Goal: Find specific page/section: Find specific page/section

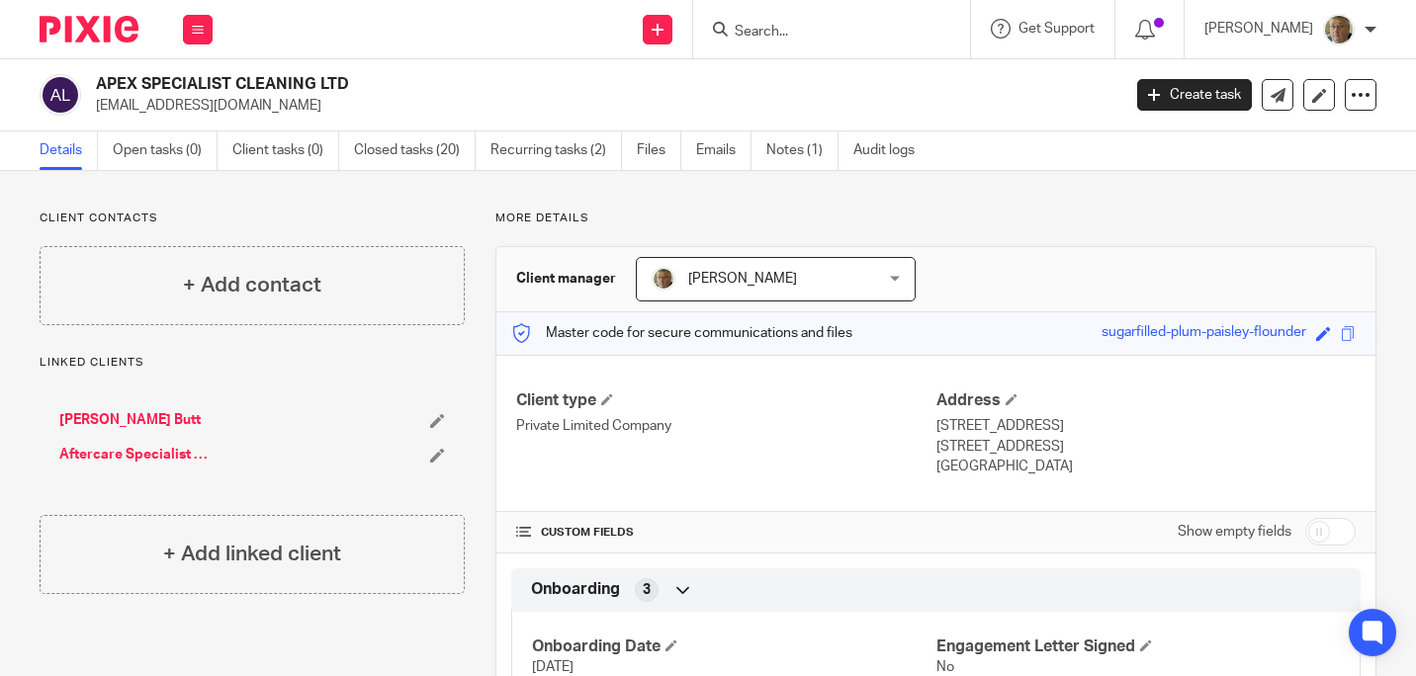
click at [828, 30] on input "Search" at bounding box center [822, 33] width 178 height 18
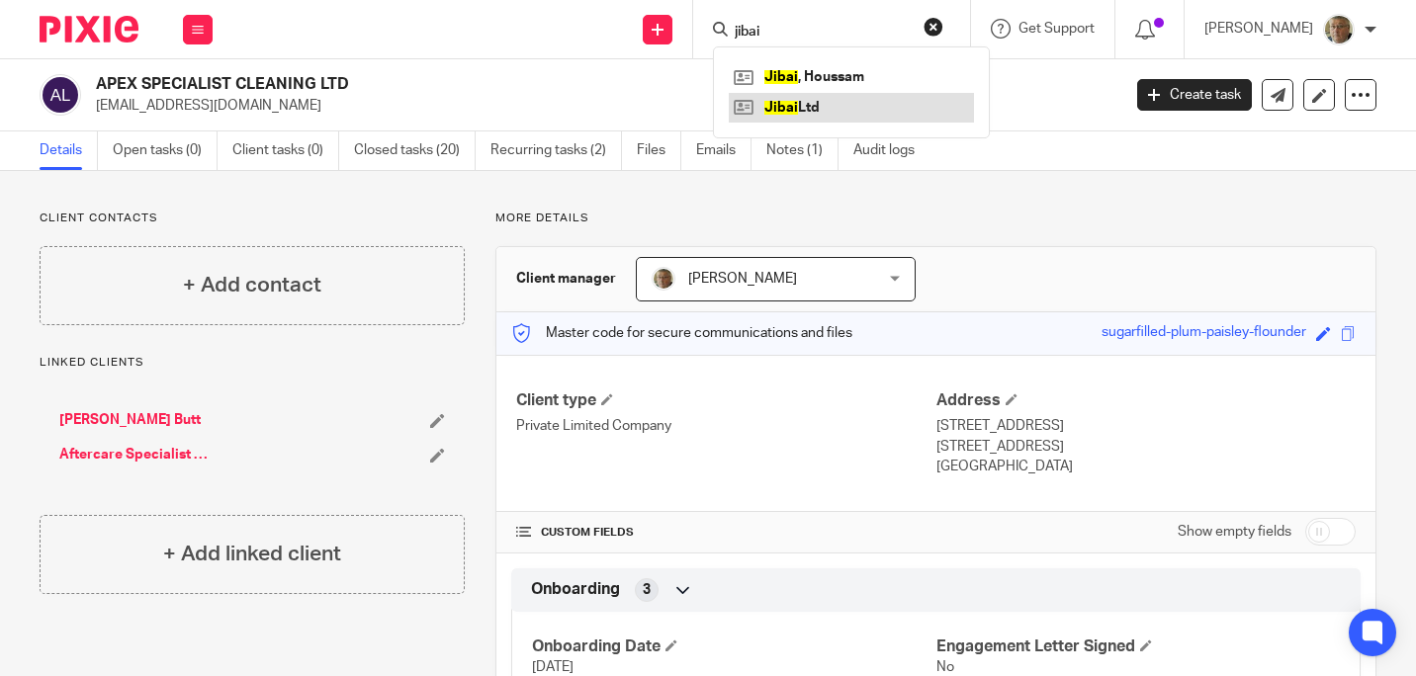
type input "jibai"
click at [851, 107] on link at bounding box center [851, 108] width 245 height 30
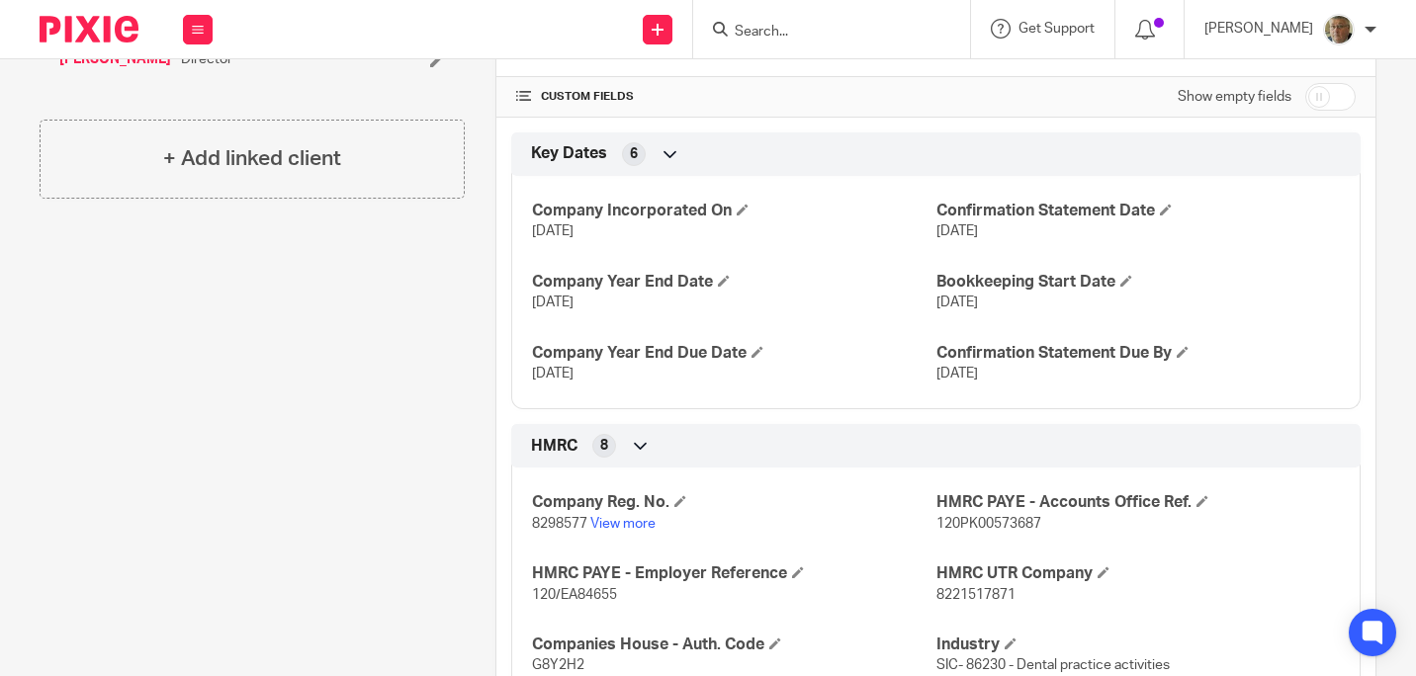
scroll to position [494, 0]
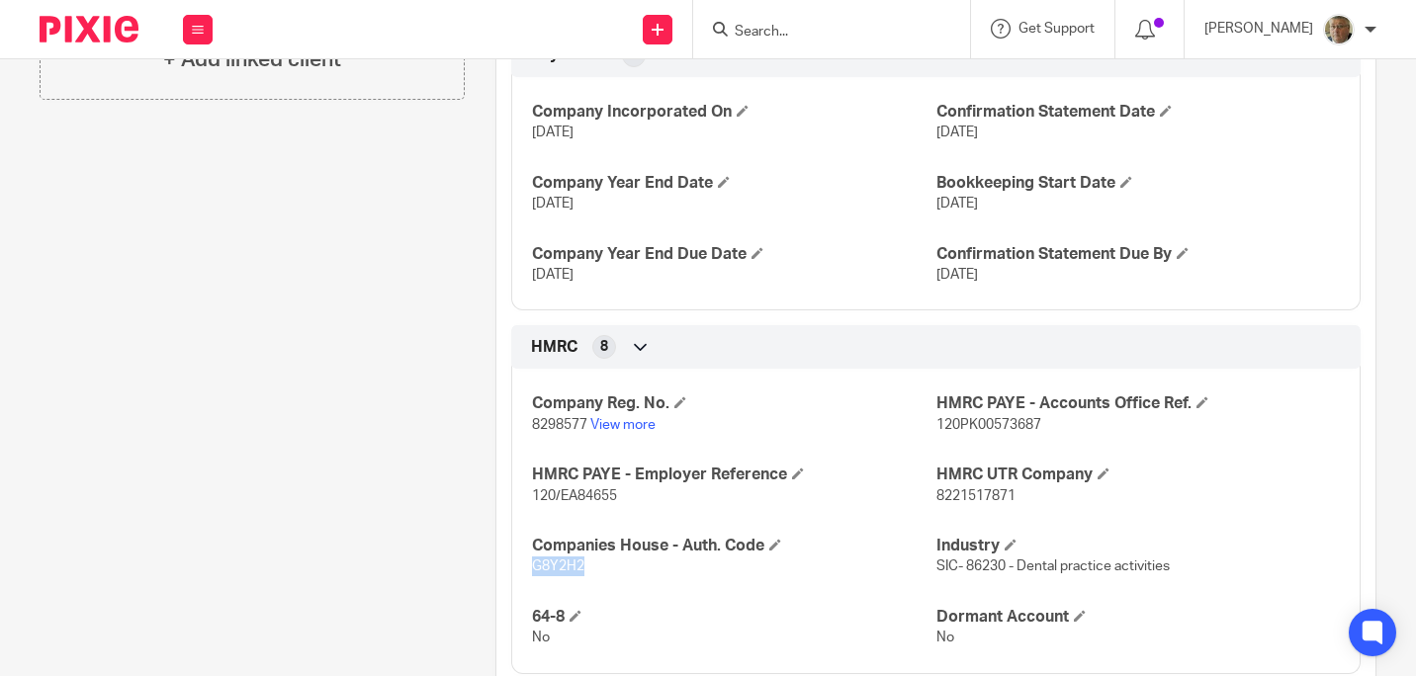
drag, startPoint x: 582, startPoint y: 589, endPoint x: 519, endPoint y: 583, distance: 63.6
click at [519, 583] on div "Company Reg. No. 8298577 View more HMRC PAYE - Accounts Office Ref. 120PK005736…" at bounding box center [935, 513] width 849 height 319
drag, startPoint x: 519, startPoint y: 583, endPoint x: 542, endPoint y: 586, distance: 22.9
copy span "G8Y2H2"
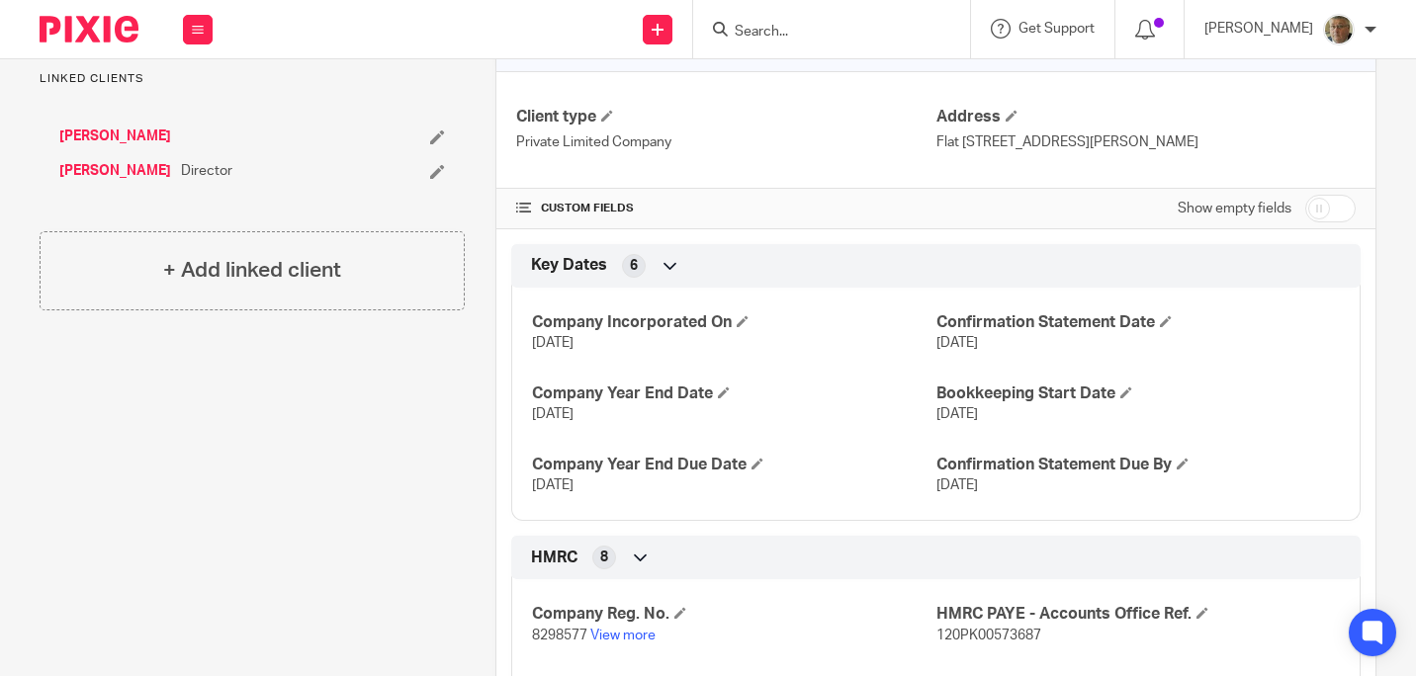
scroll to position [0, 0]
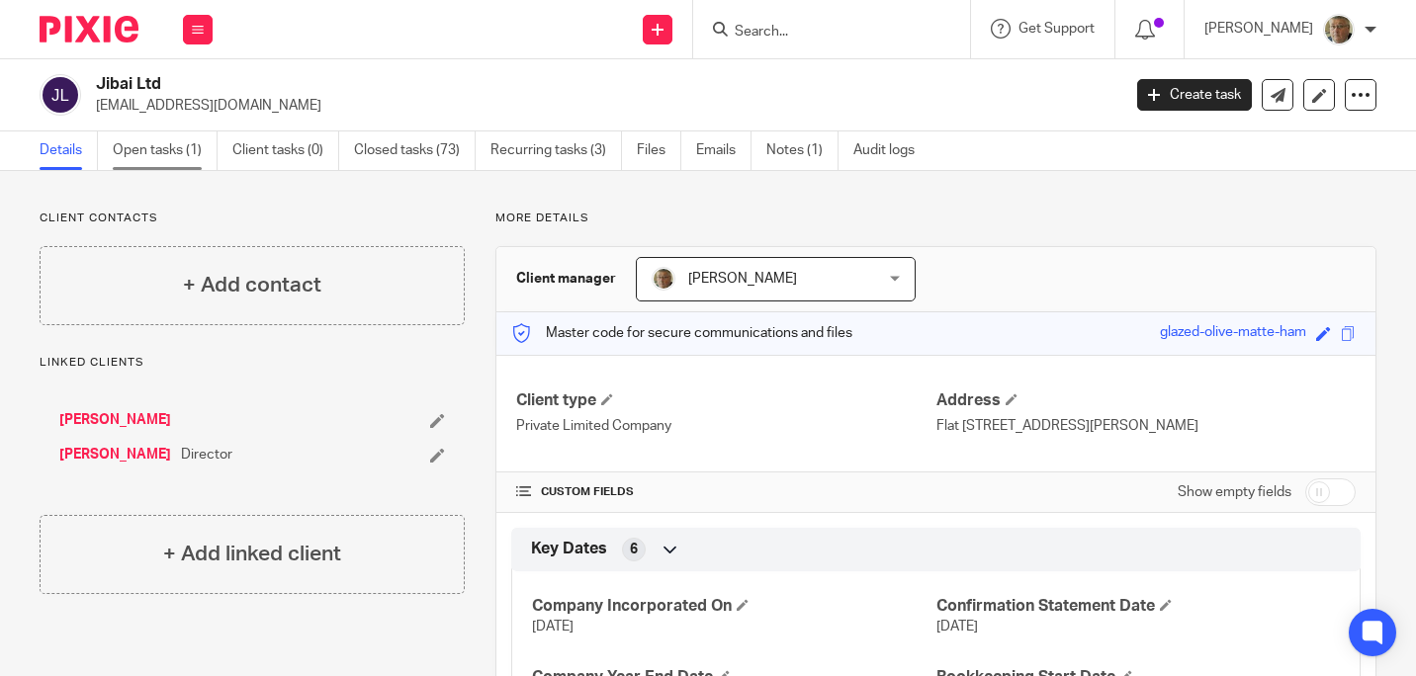
click at [153, 155] on link "Open tasks (1)" at bounding box center [165, 151] width 105 height 39
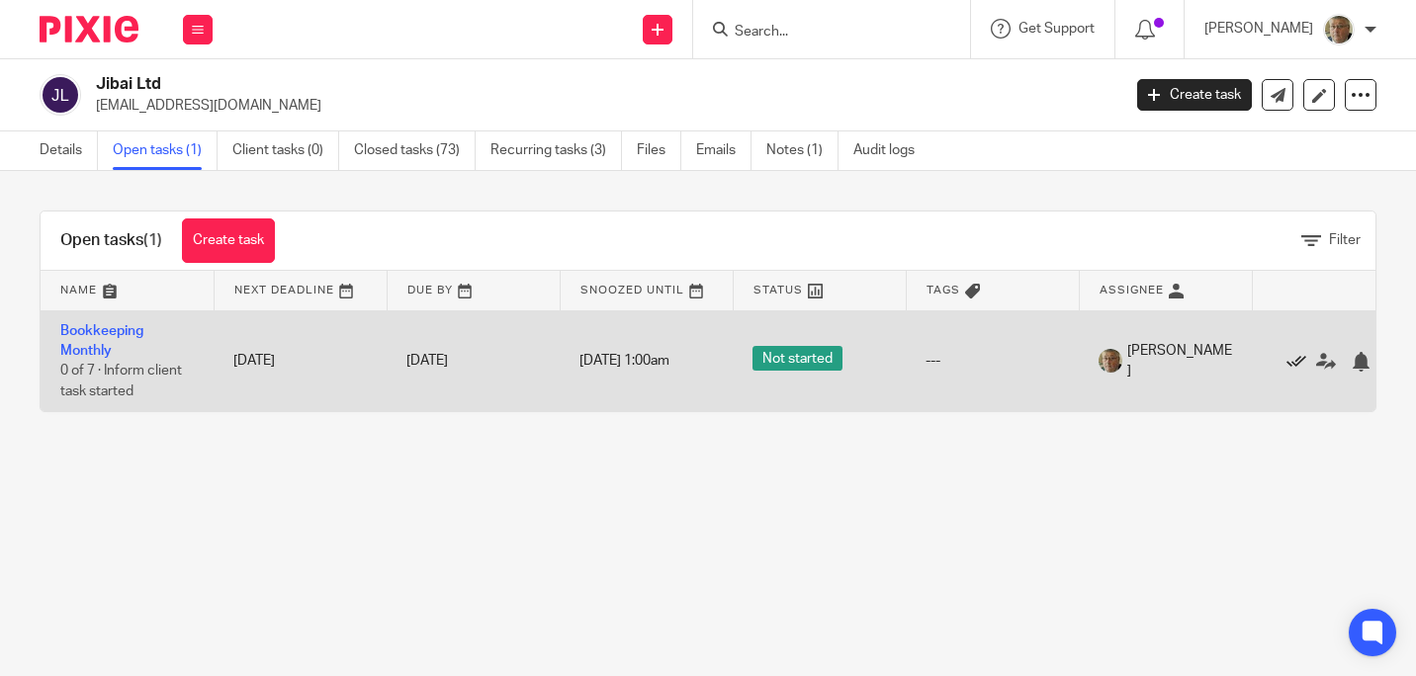
click at [1296, 362] on icon at bounding box center [1296, 362] width 20 height 20
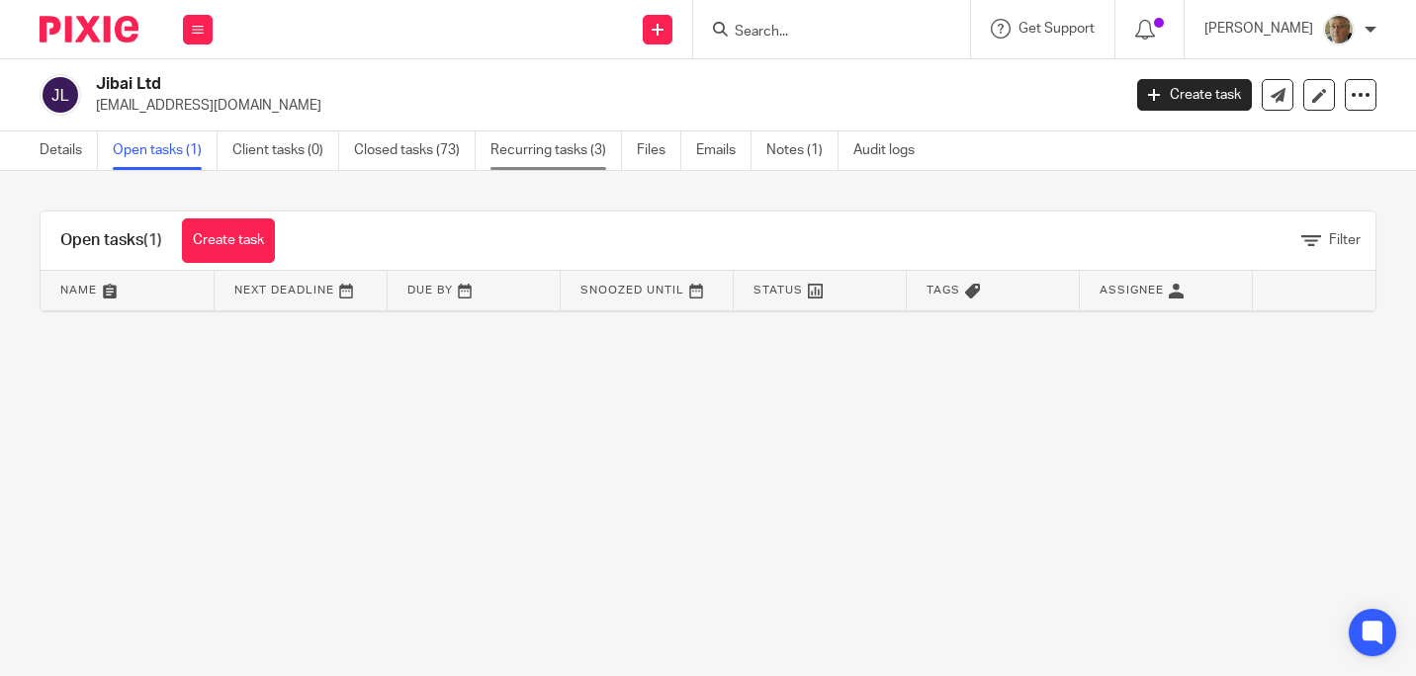
click at [566, 159] on link "Recurring tasks (3)" at bounding box center [556, 151] width 132 height 39
